Goal: Task Accomplishment & Management: Use online tool/utility

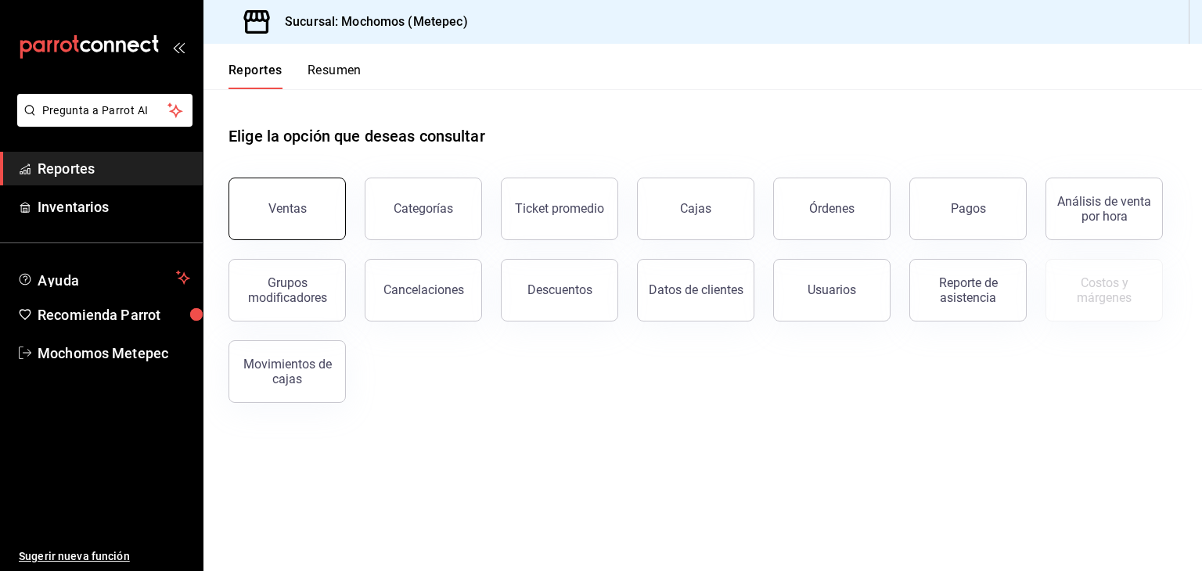
click at [271, 219] on button "Ventas" at bounding box center [287, 209] width 117 height 63
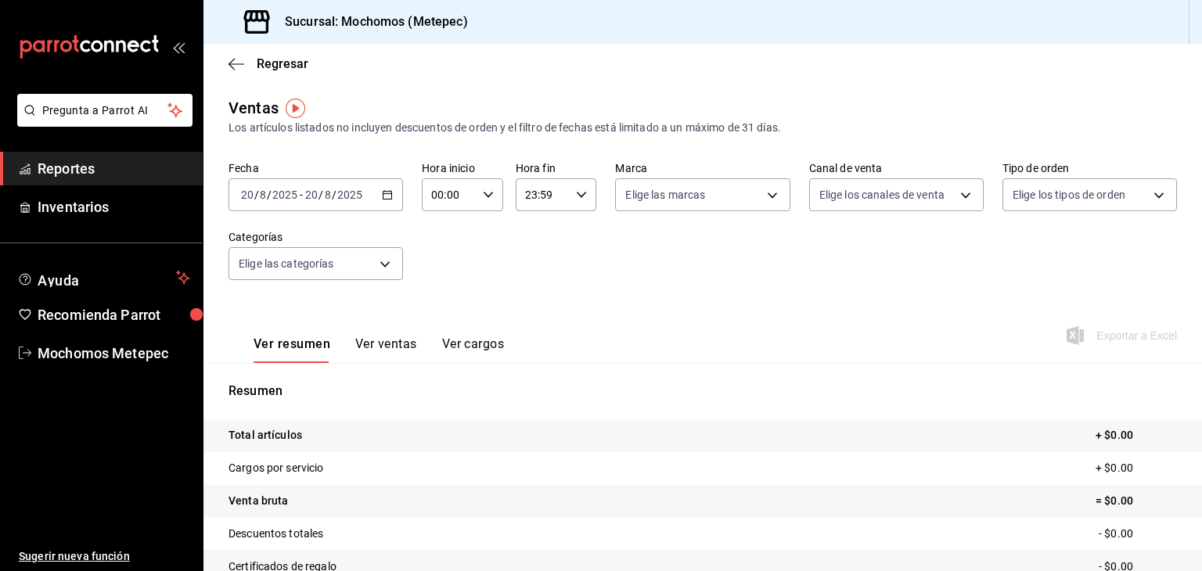
click at [485, 191] on icon "button" at bounding box center [488, 194] width 11 height 11
click at [442, 285] on span "05" at bounding box center [439, 286] width 15 height 13
type input "05:00"
click at [578, 193] on div at bounding box center [601, 285] width 1202 height 571
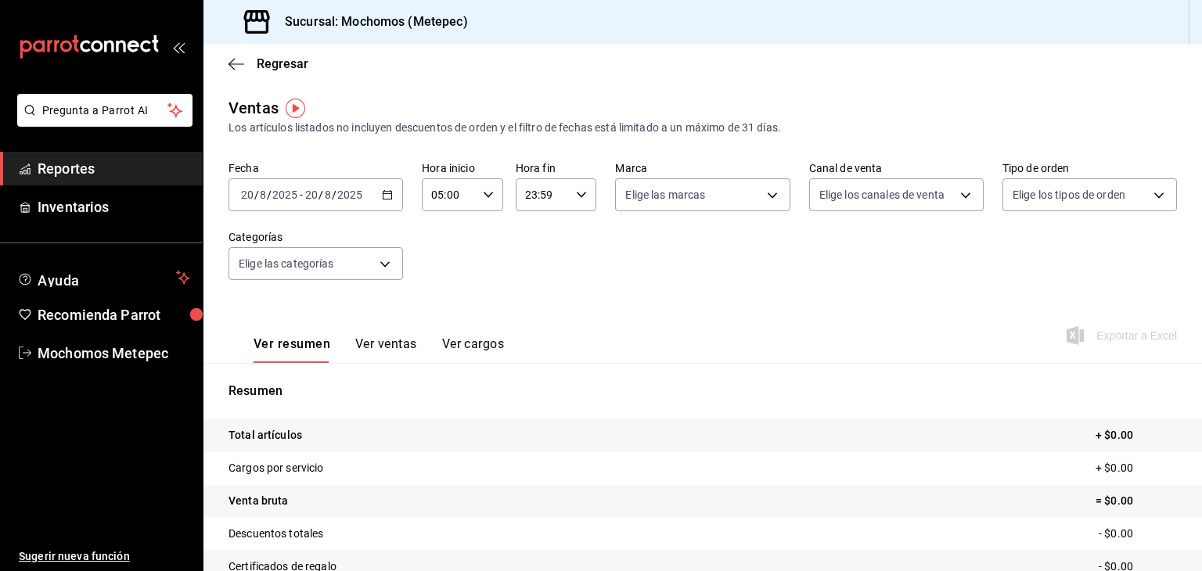
click at [578, 193] on icon "button" at bounding box center [581, 194] width 11 height 11
click at [532, 274] on span "05" at bounding box center [532, 272] width 15 height 13
click at [574, 233] on span "00" at bounding box center [571, 235] width 15 height 13
type input "05:00"
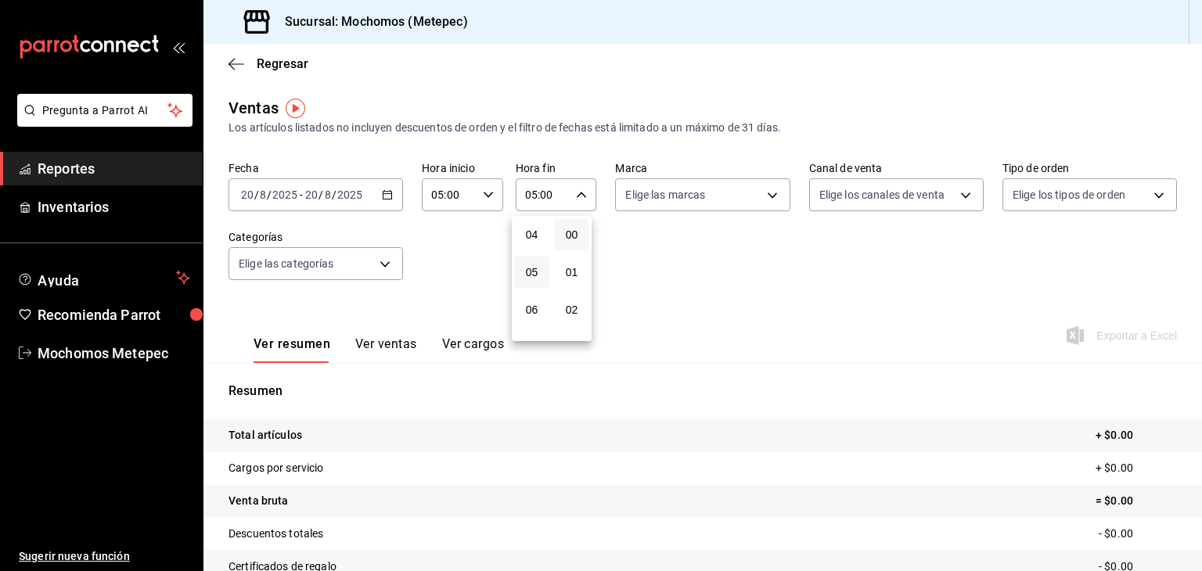
click at [447, 276] on div at bounding box center [601, 285] width 1202 height 571
click at [386, 195] on icon "button" at bounding box center [387, 194] width 11 height 11
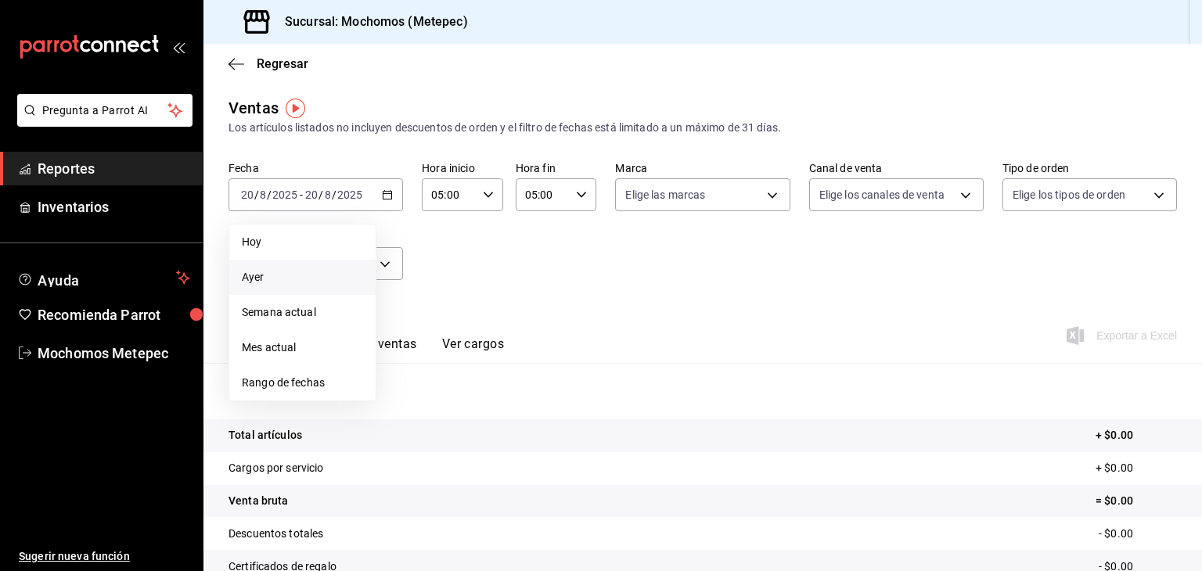
click at [251, 283] on span "Ayer" at bounding box center [302, 277] width 121 height 16
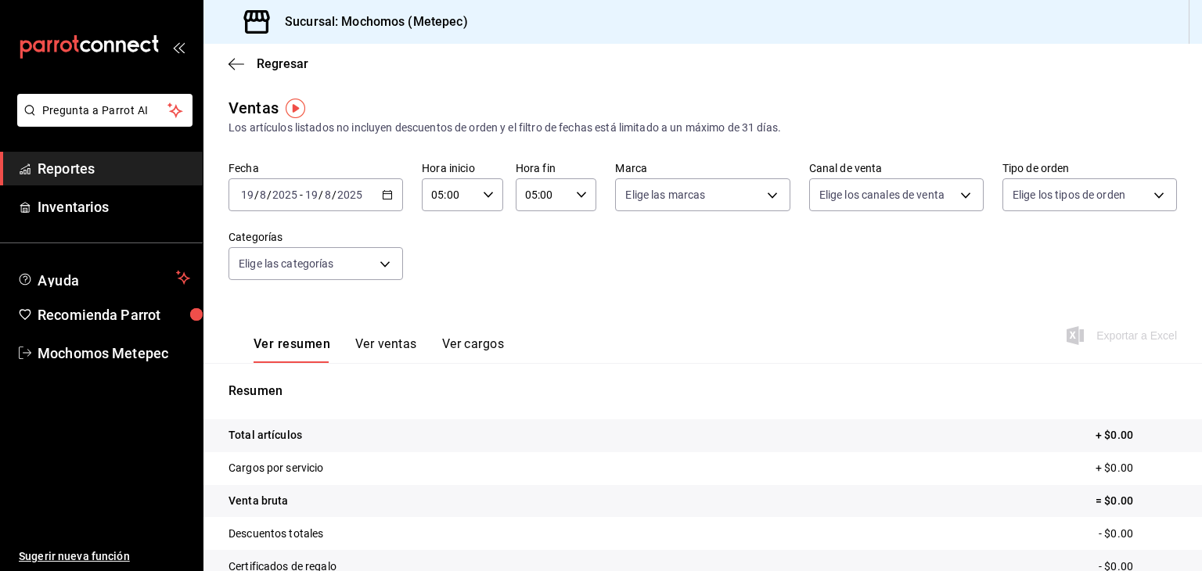
click at [385, 190] on icon "button" at bounding box center [387, 194] width 11 height 11
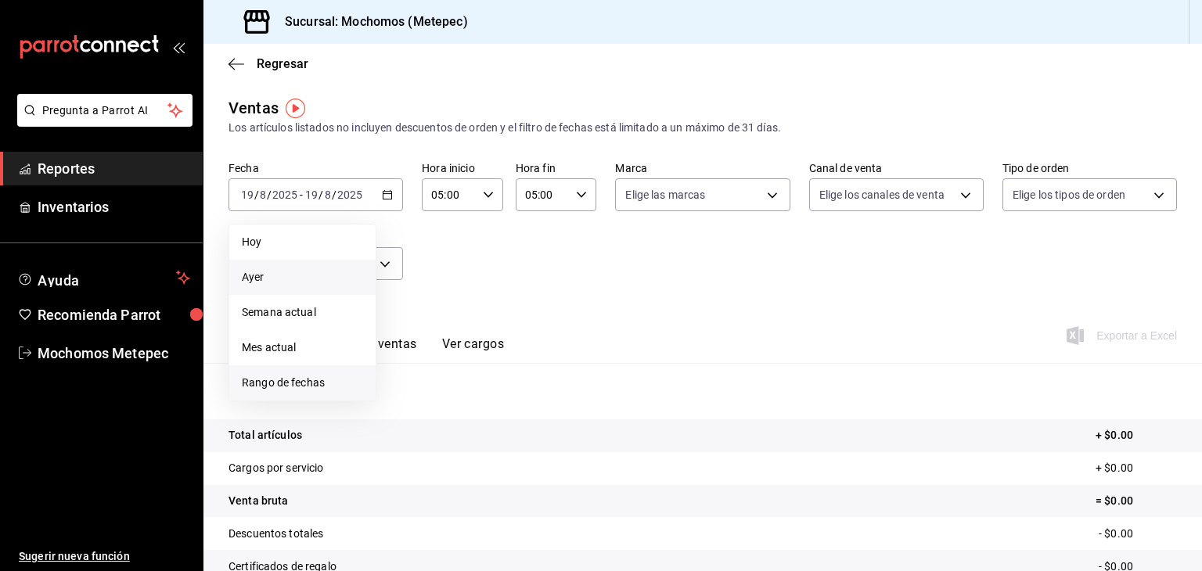
click at [272, 378] on span "Rango de fechas" at bounding box center [302, 383] width 121 height 16
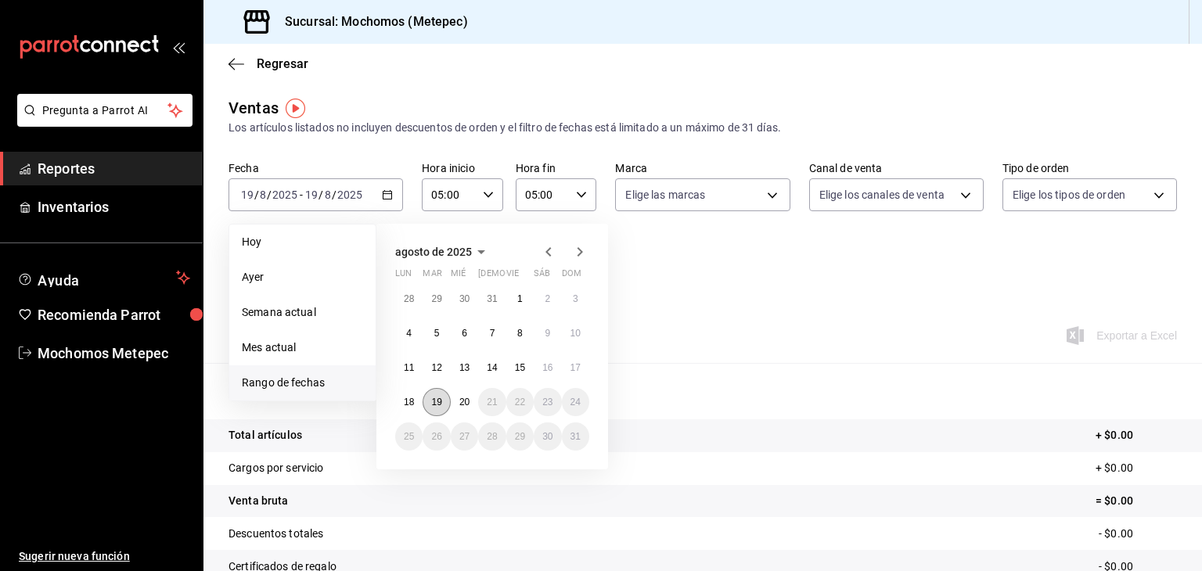
click at [434, 399] on abbr "19" at bounding box center [436, 402] width 10 height 11
click at [460, 408] on button "20" at bounding box center [464, 402] width 27 height 28
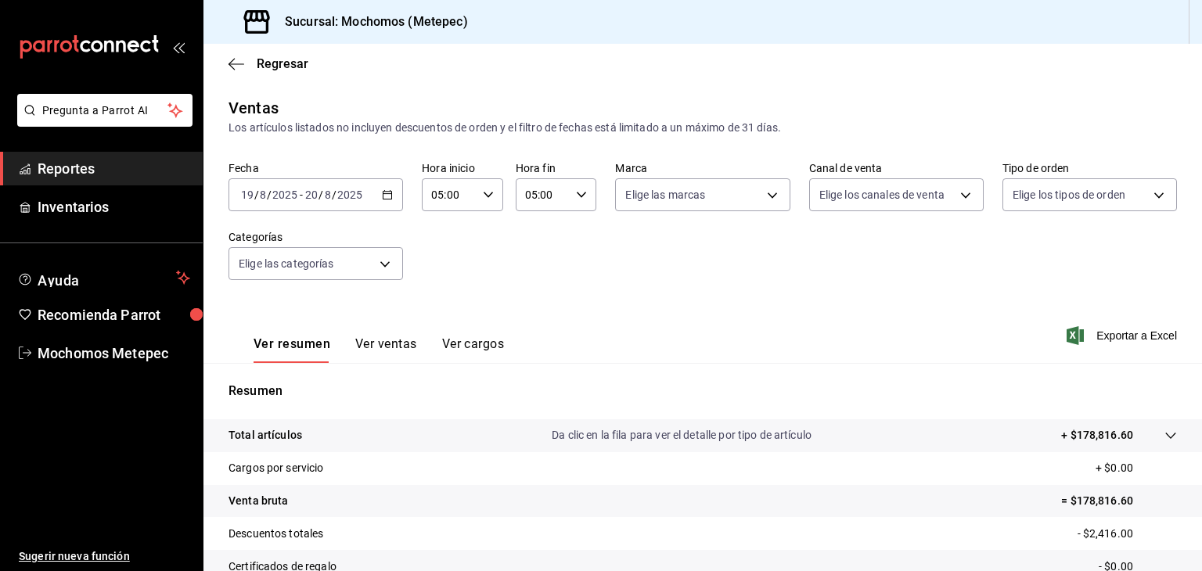
scroll to position [178, 0]
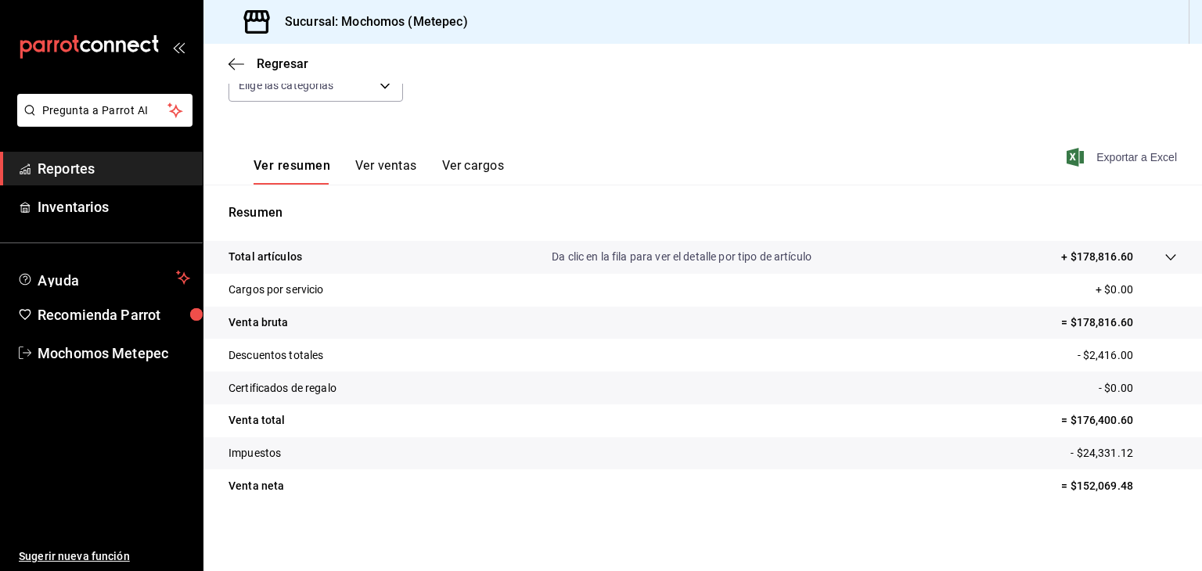
click at [1099, 154] on span "Exportar a Excel" at bounding box center [1123, 157] width 107 height 19
click at [231, 61] on icon "button" at bounding box center [232, 64] width 6 height 12
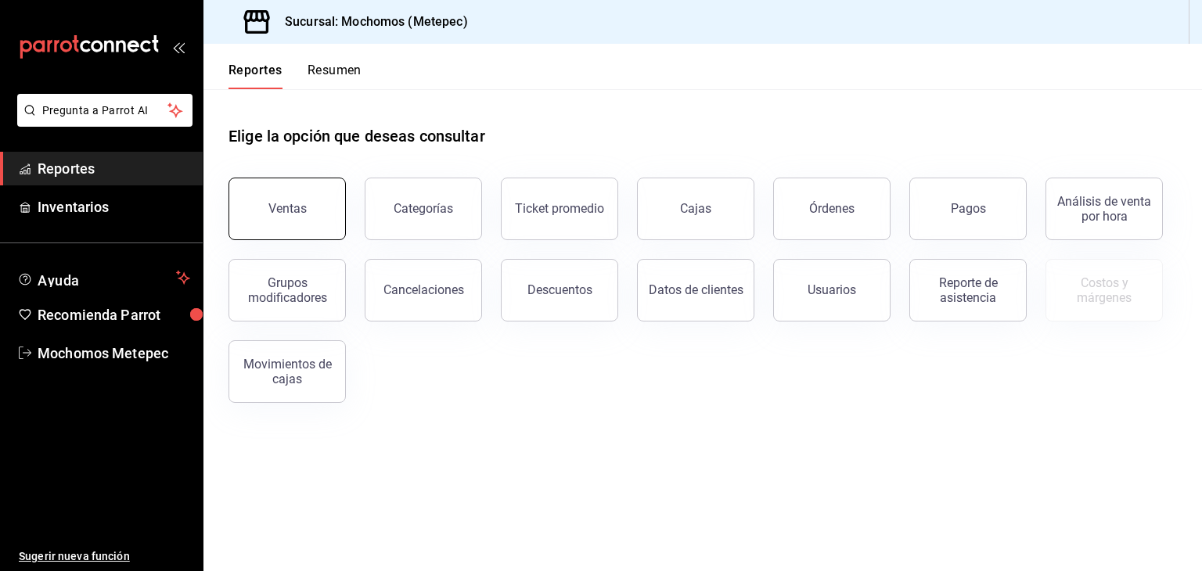
click at [297, 198] on button "Ventas" at bounding box center [287, 209] width 117 height 63
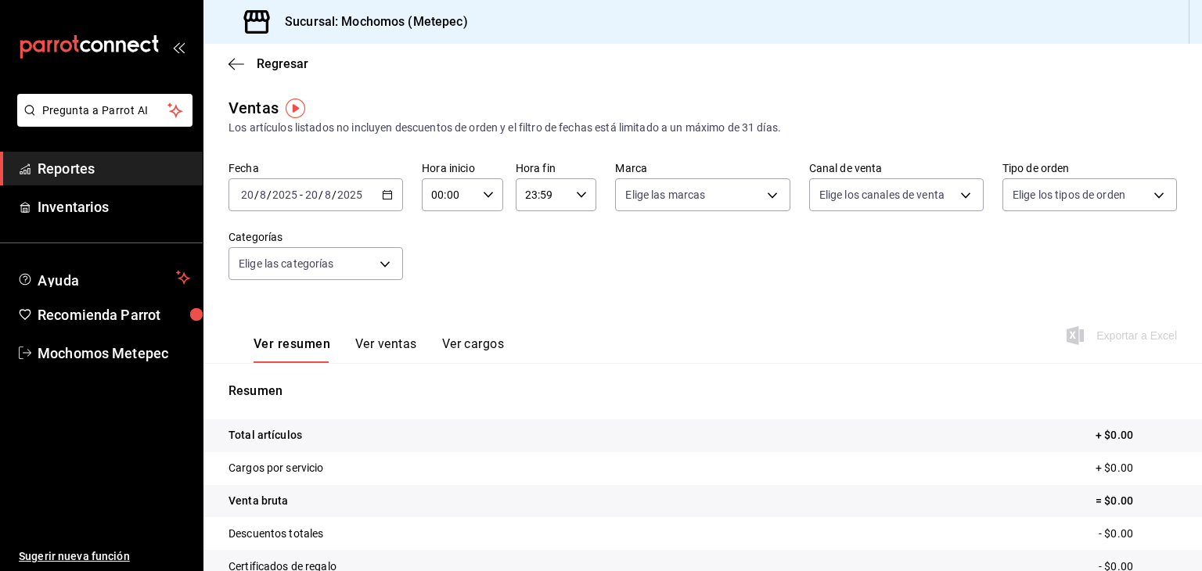
click at [383, 198] on icon "button" at bounding box center [387, 194] width 11 height 11
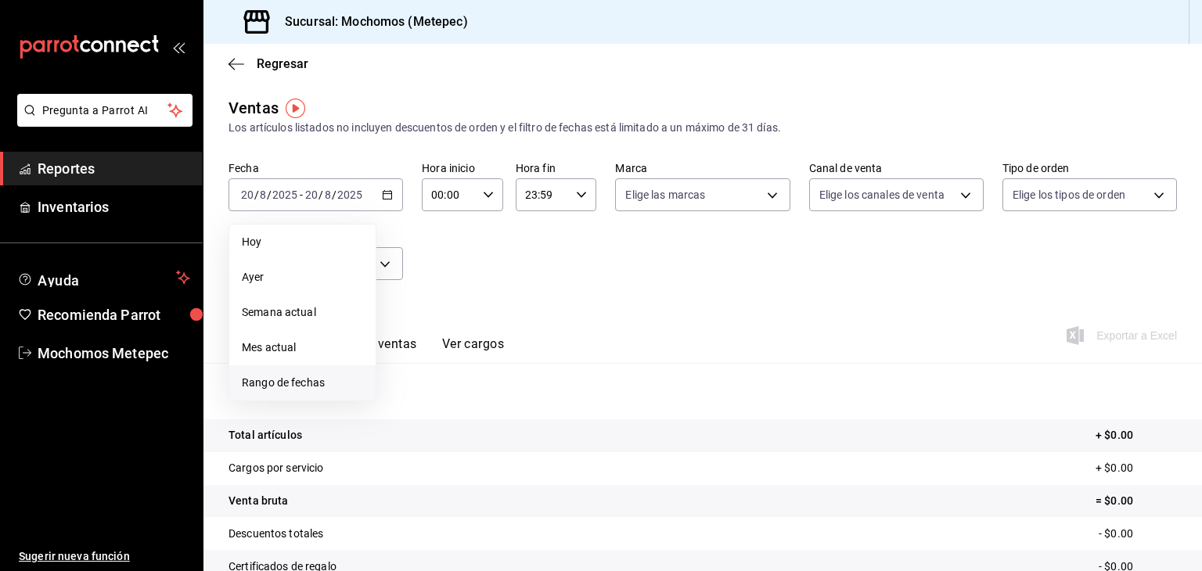
click at [287, 369] on li "Rango de fechas" at bounding box center [302, 383] width 146 height 35
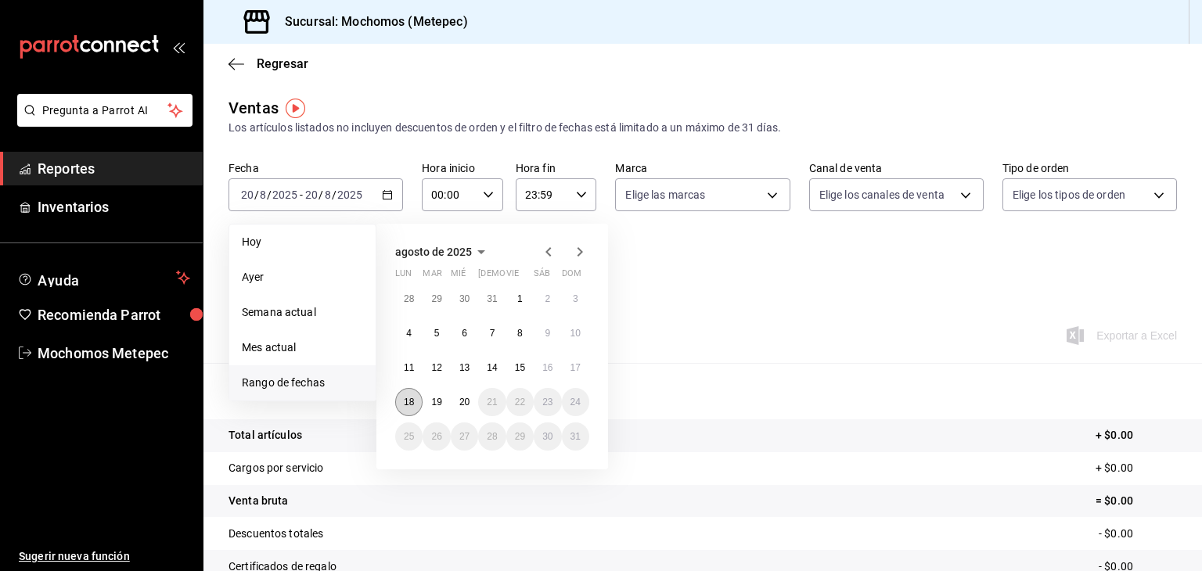
click at [407, 398] on abbr "18" at bounding box center [409, 402] width 10 height 11
click at [465, 408] on button "20" at bounding box center [464, 402] width 27 height 28
